Goal: Information Seeking & Learning: Understand process/instructions

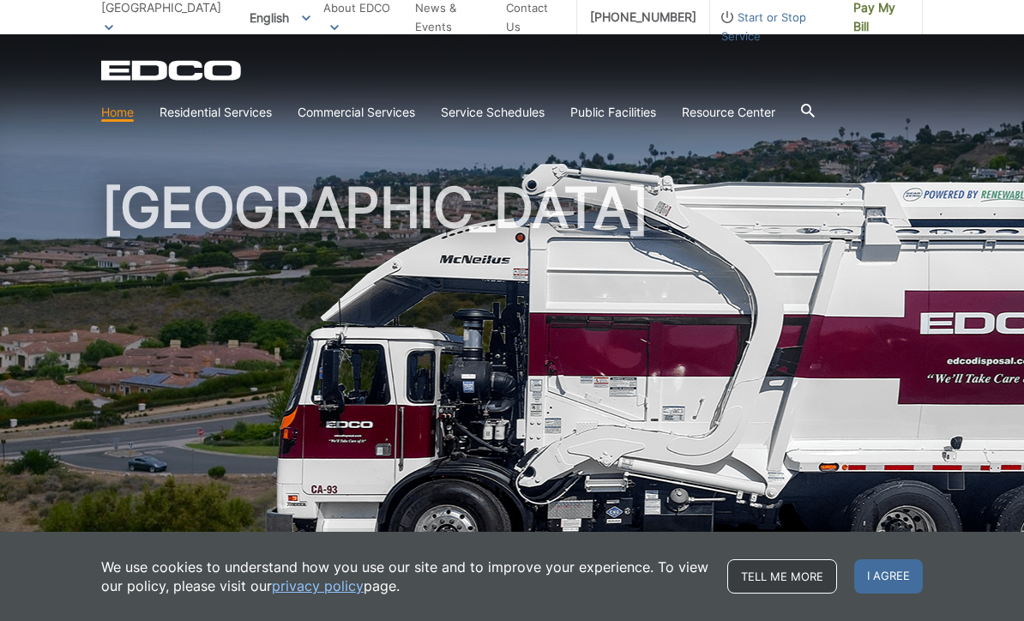
click at [780, 578] on link "Tell me more" at bounding box center [782, 576] width 110 height 34
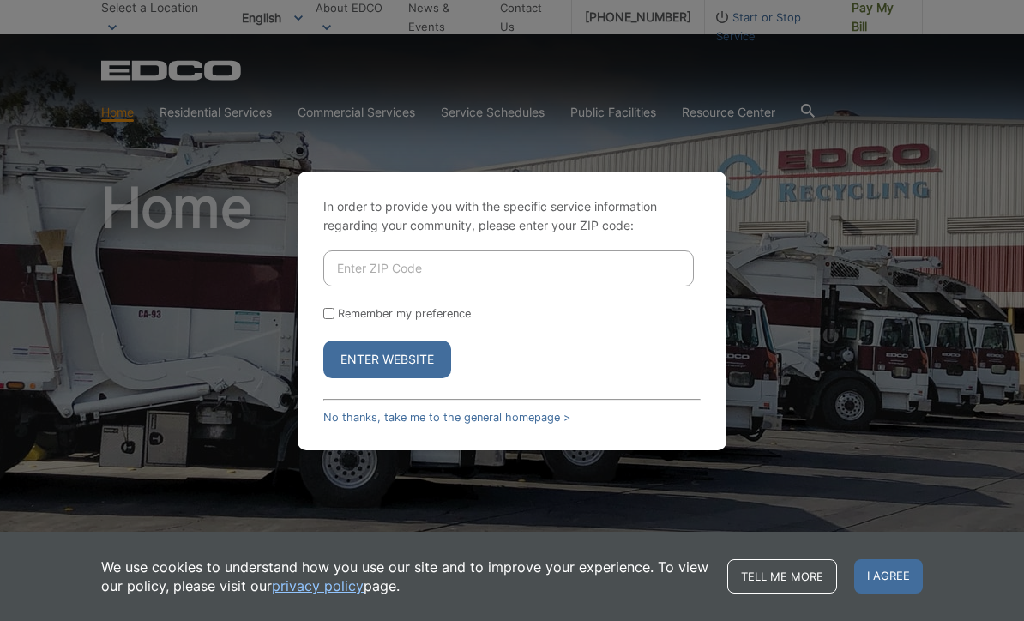
click at [387, 286] on input "Enter ZIP Code" at bounding box center [508, 268] width 370 height 36
type input "90275"
click at [390, 378] on button "Enter Website" at bounding box center [387, 359] width 128 height 38
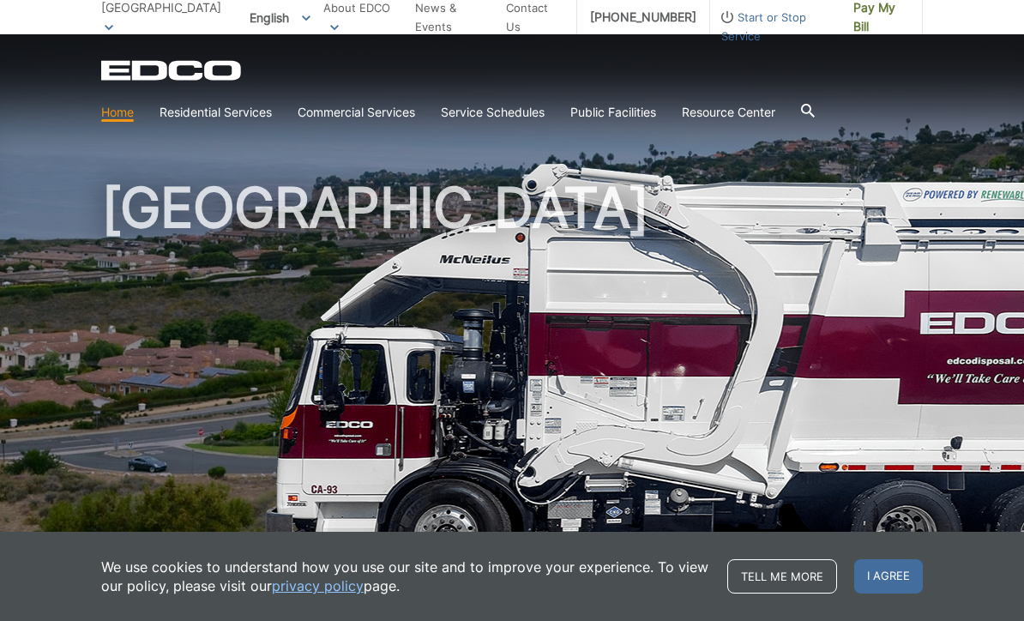
click at [814, 109] on icon at bounding box center [808, 111] width 14 height 14
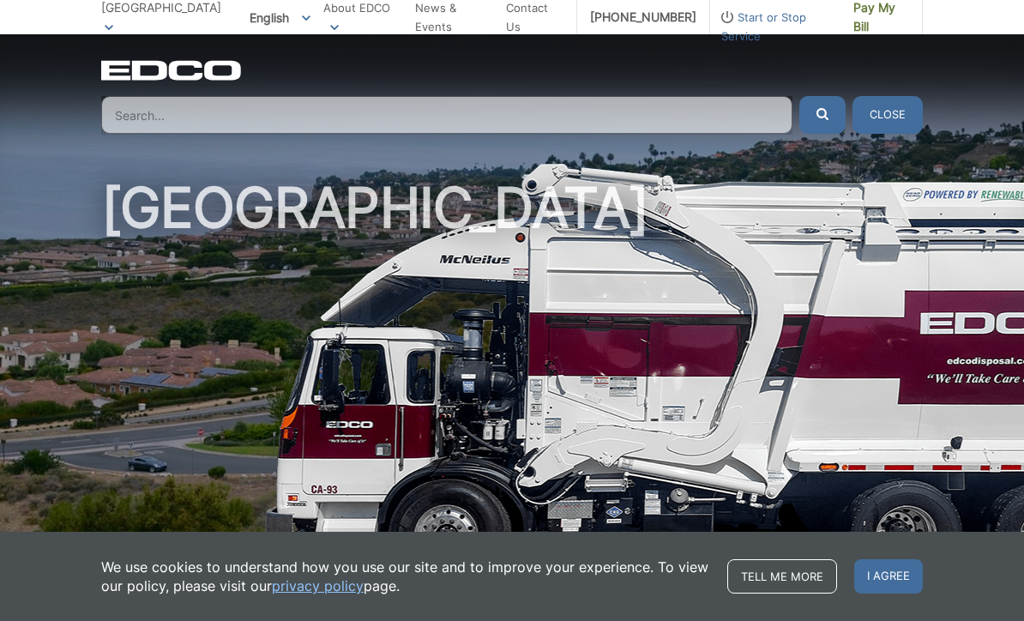
click at [706, 105] on input "Search" at bounding box center [446, 115] width 691 height 38
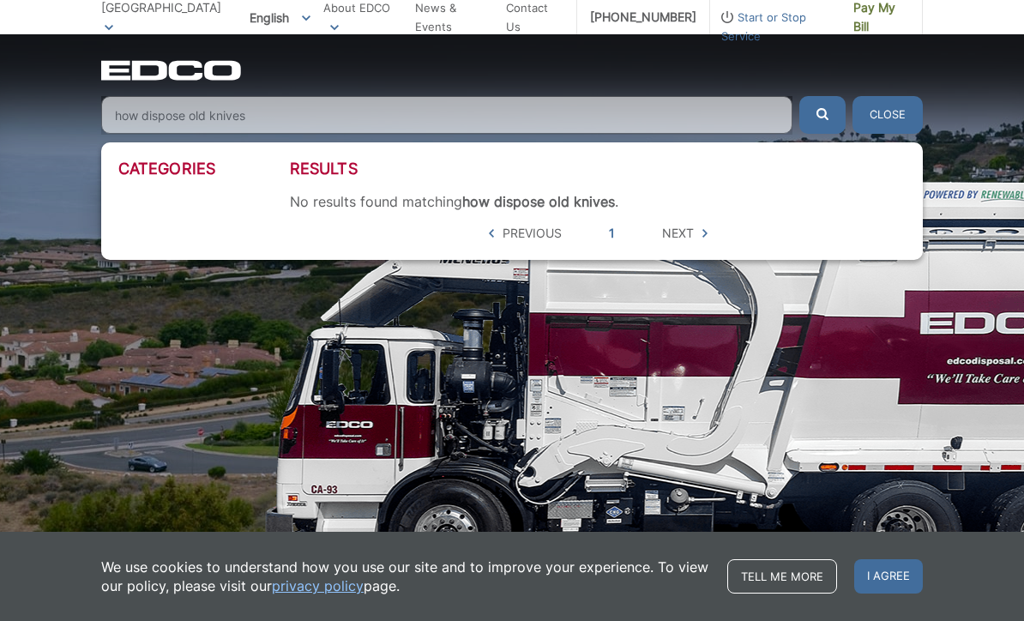
click at [822, 115] on button "submit" at bounding box center [822, 115] width 46 height 38
click at [348, 123] on input "how dispose old knives" at bounding box center [446, 115] width 691 height 38
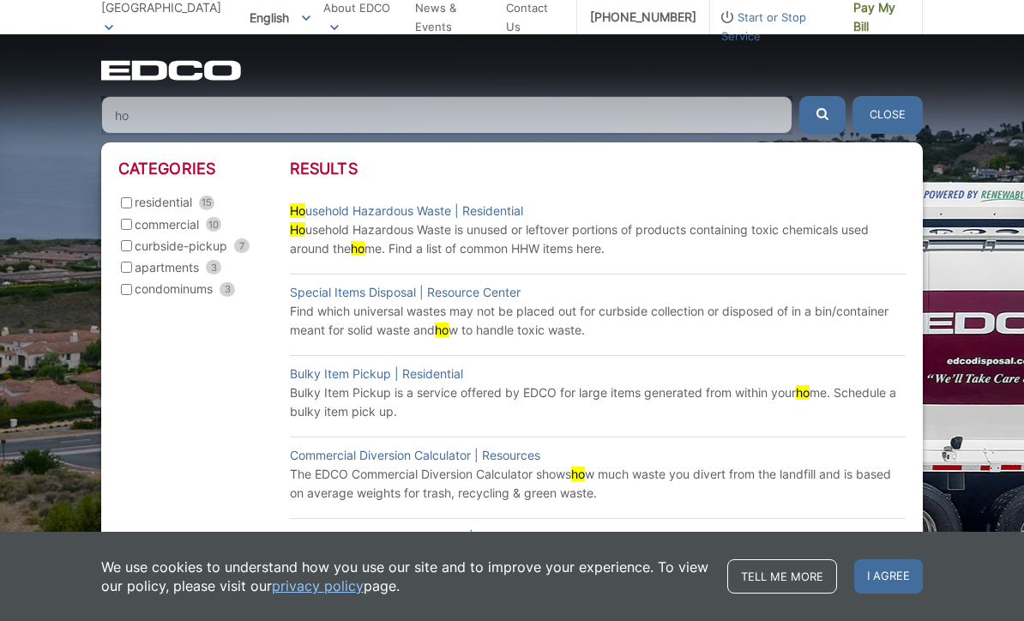
type input "h"
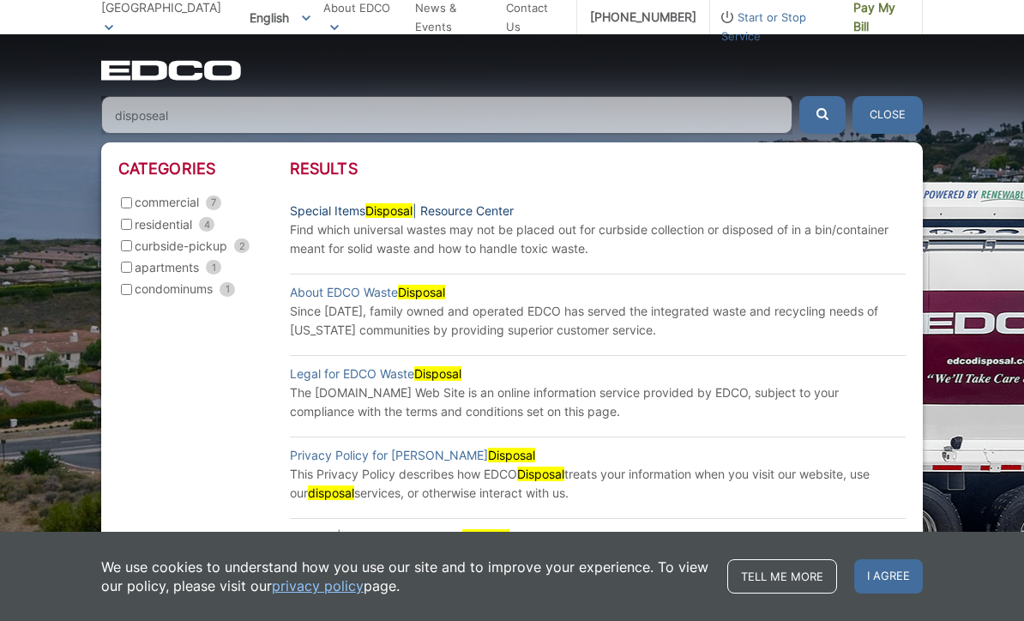
type input "disposeal"
click at [363, 208] on link "Special Items Disposal | Resource Center" at bounding box center [402, 210] width 224 height 19
